Goal: Task Accomplishment & Management: Manage account settings

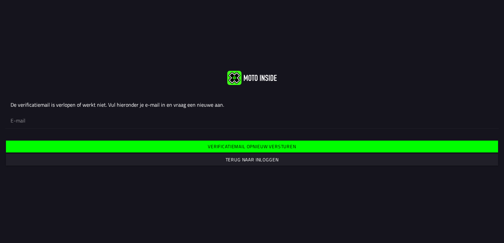
click at [37, 122] on input "email" at bounding box center [252, 120] width 483 height 15
type input "[EMAIL_ADDRESS][DOMAIN_NAME]"
click at [0, 0] on slot "Verificatiemail opnieuw versturen" at bounding box center [0, 0] width 0 height 0
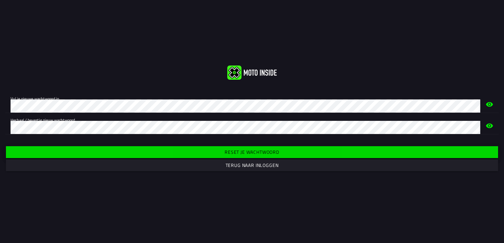
click at [0, 0] on slot "Reset je wachtwoord" at bounding box center [0, 0] width 0 height 0
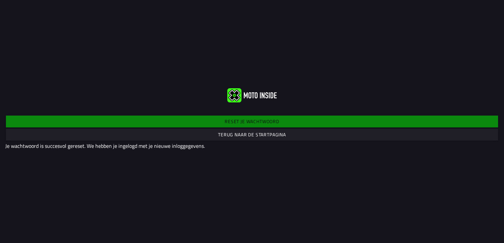
click at [0, 0] on slot "Terug naar de startpagina" at bounding box center [0, 0] width 0 height 0
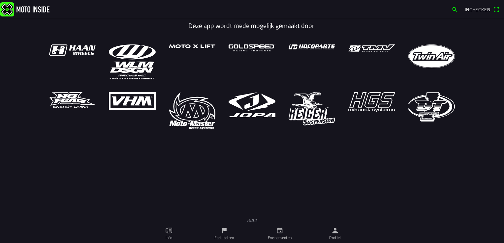
click at [473, 8] on span "Inchecken" at bounding box center [477, 9] width 26 height 7
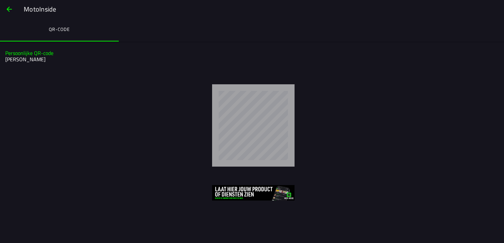
click at [10, 8] on span "button" at bounding box center [9, 9] width 8 height 16
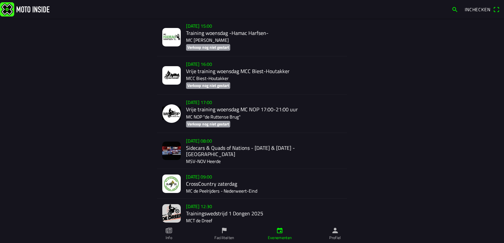
scroll to position [1425, 0]
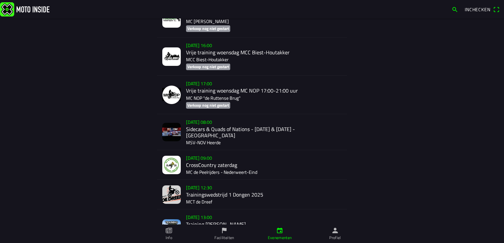
click at [195, 130] on div "za 27 sep. - 08:00 Sidecars & Quads of Nations - 27 & 28 Sept. - Heerde MSV-NOV…" at bounding box center [264, 132] width 156 height 36
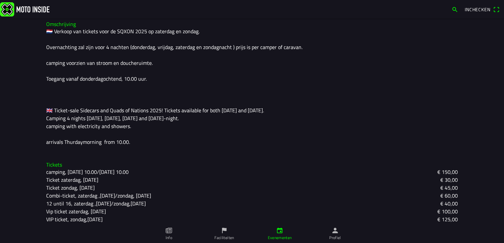
scroll to position [184, 0]
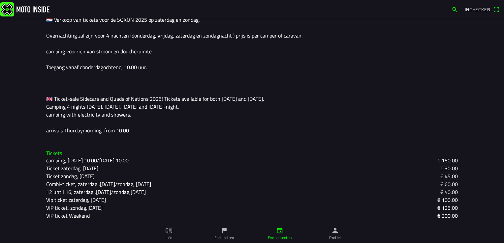
click at [169, 232] on icon "paper" at bounding box center [168, 230] width 7 height 7
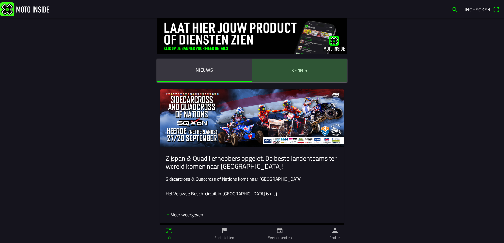
click at [293, 69] on ion-label "Kennis" at bounding box center [299, 70] width 16 height 7
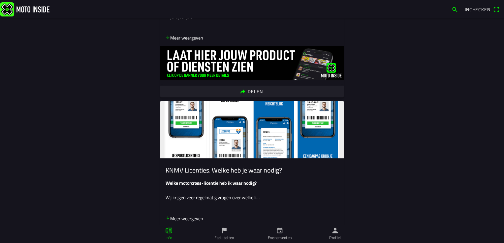
scroll to position [165, 0]
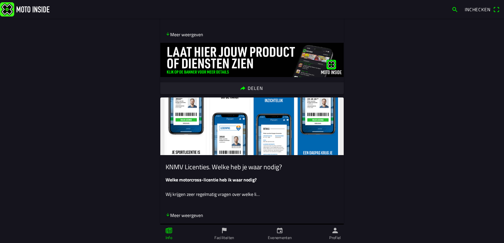
click at [224, 233] on icon "flag" at bounding box center [223, 230] width 7 height 7
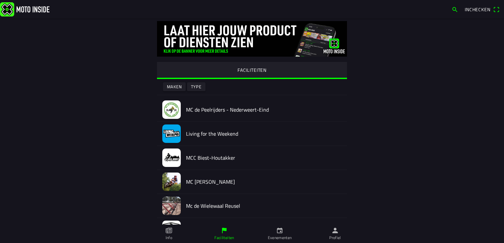
click at [334, 234] on icon "person" at bounding box center [334, 230] width 7 height 7
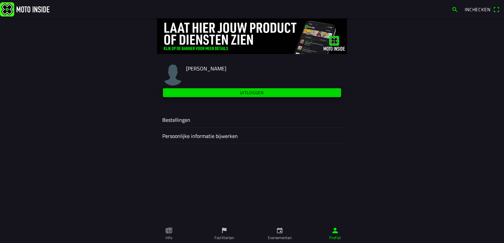
click at [0, 0] on slot "Uitloggen" at bounding box center [0, 0] width 0 height 0
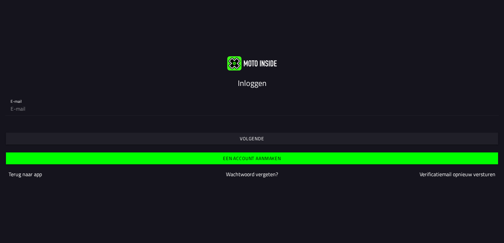
click at [0, 0] on slot "Volgende" at bounding box center [0, 0] width 0 height 0
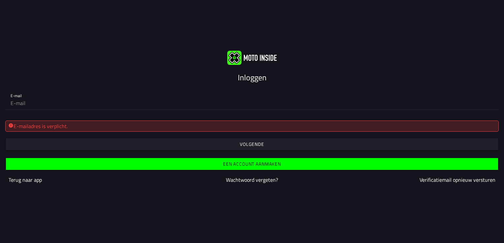
click at [40, 106] on input "email" at bounding box center [252, 103] width 483 height 13
type input "[EMAIL_ADDRESS][DOMAIN_NAME]"
click at [0, 0] on slot "Volgende" at bounding box center [0, 0] width 0 height 0
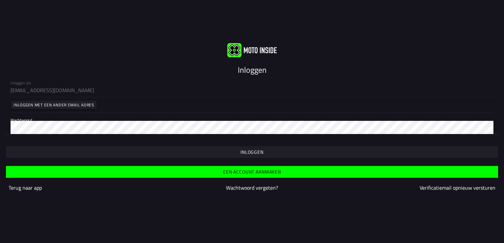
click at [266, 151] on span "button" at bounding box center [252, 152] width 482 height 12
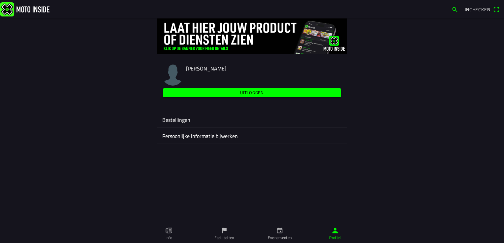
click at [178, 120] on ion-label "Bestellingen" at bounding box center [251, 120] width 179 height 8
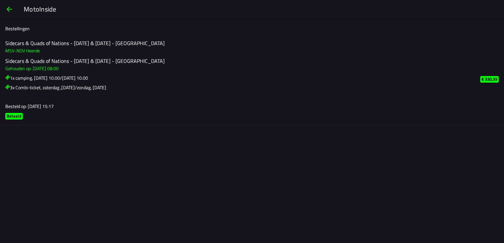
click at [9, 8] on span "button" at bounding box center [9, 9] width 8 height 16
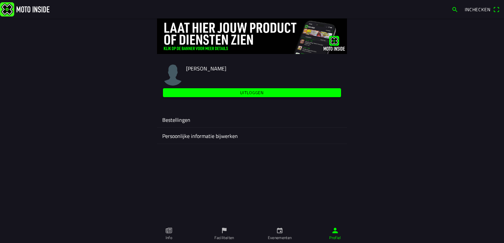
click at [0, 0] on slot "Uitloggen" at bounding box center [0, 0] width 0 height 0
